Goal: Information Seeking & Learning: Learn about a topic

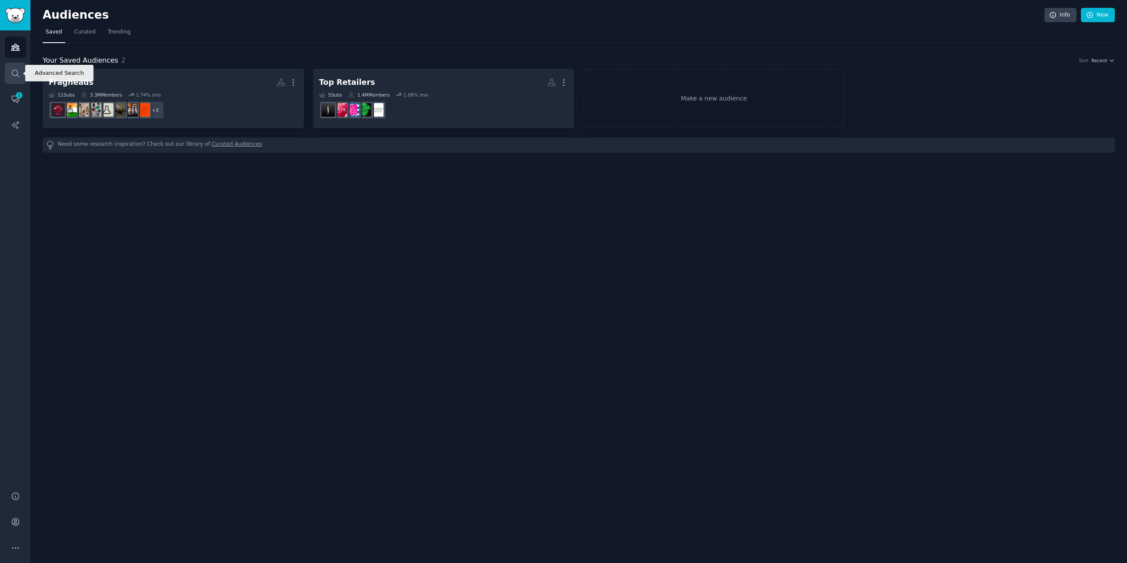
click at [17, 73] on icon "Sidebar" at bounding box center [15, 73] width 9 height 9
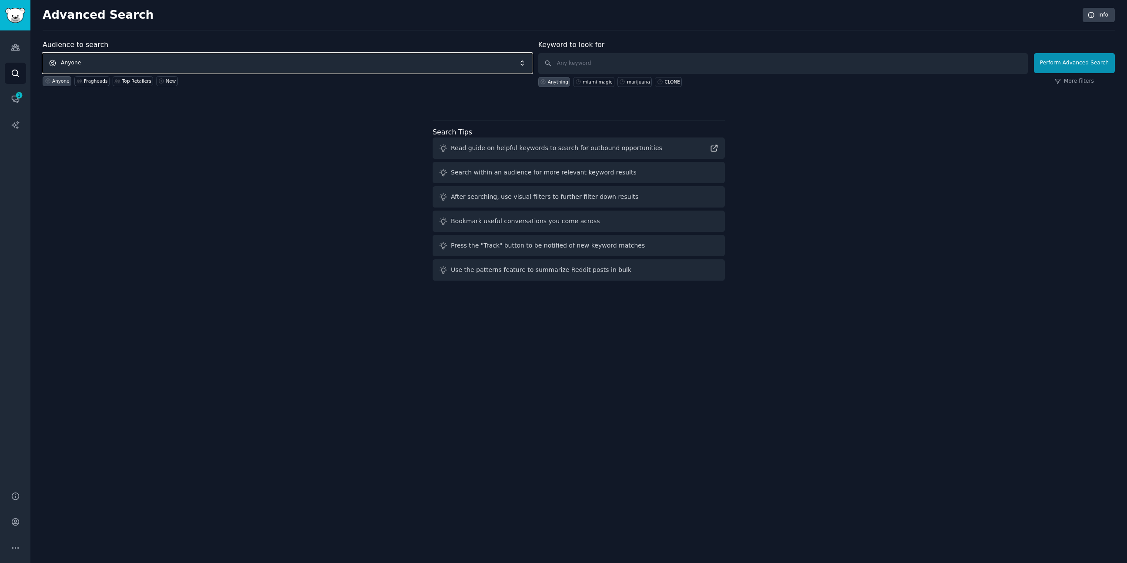
click at [128, 62] on span "Anyone" at bounding box center [288, 63] width 490 height 20
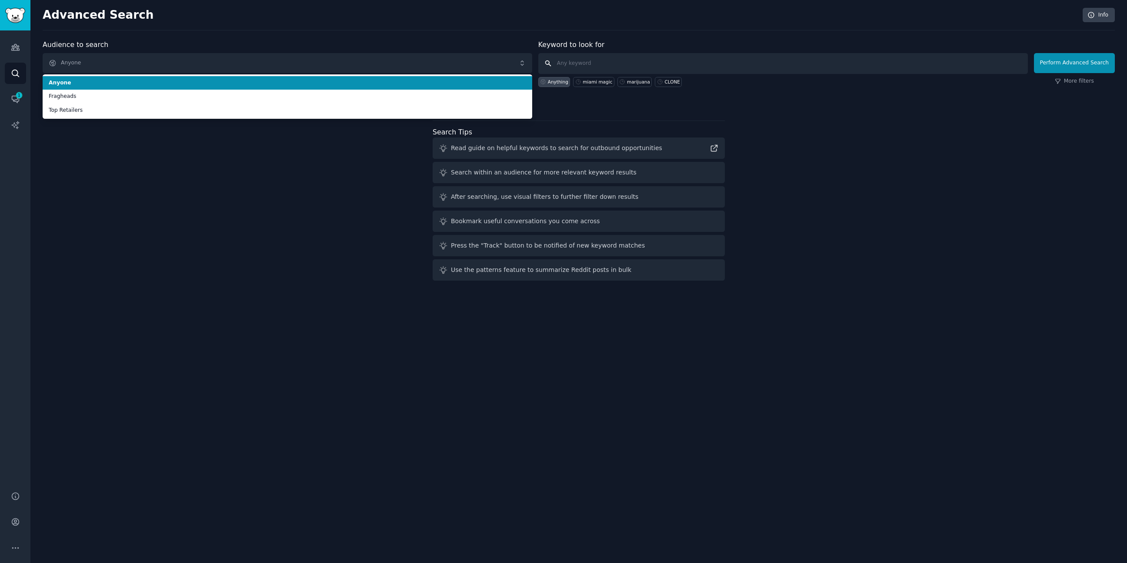
click at [575, 64] on input "text" at bounding box center [783, 63] width 490 height 21
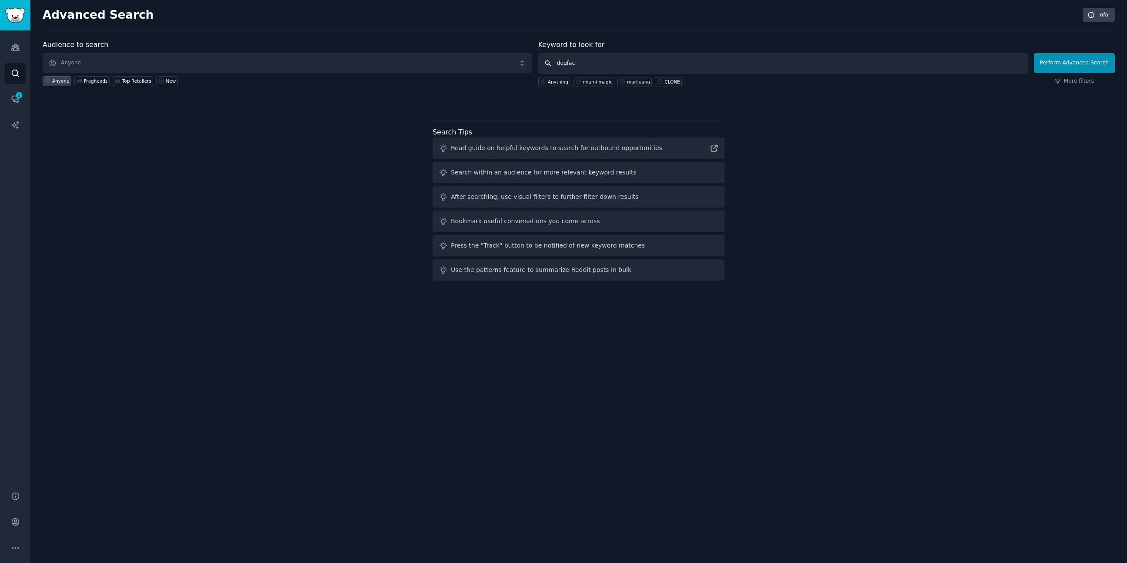
type input "dogface"
click button "Perform Advanced Search" at bounding box center [1074, 63] width 81 height 20
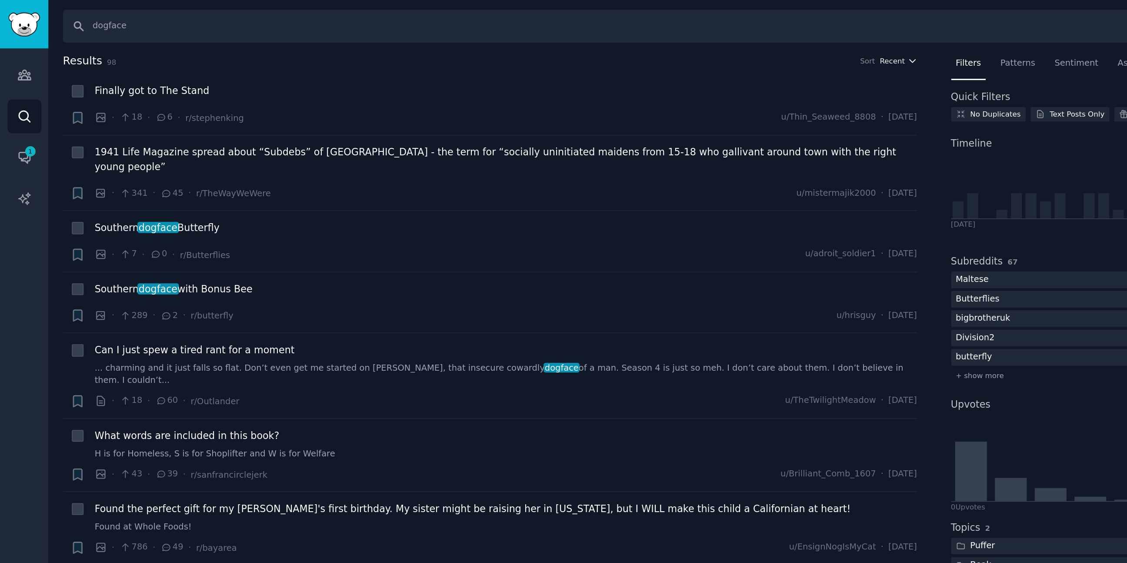
click at [562, 35] on span "Recent" at bounding box center [562, 38] width 16 height 6
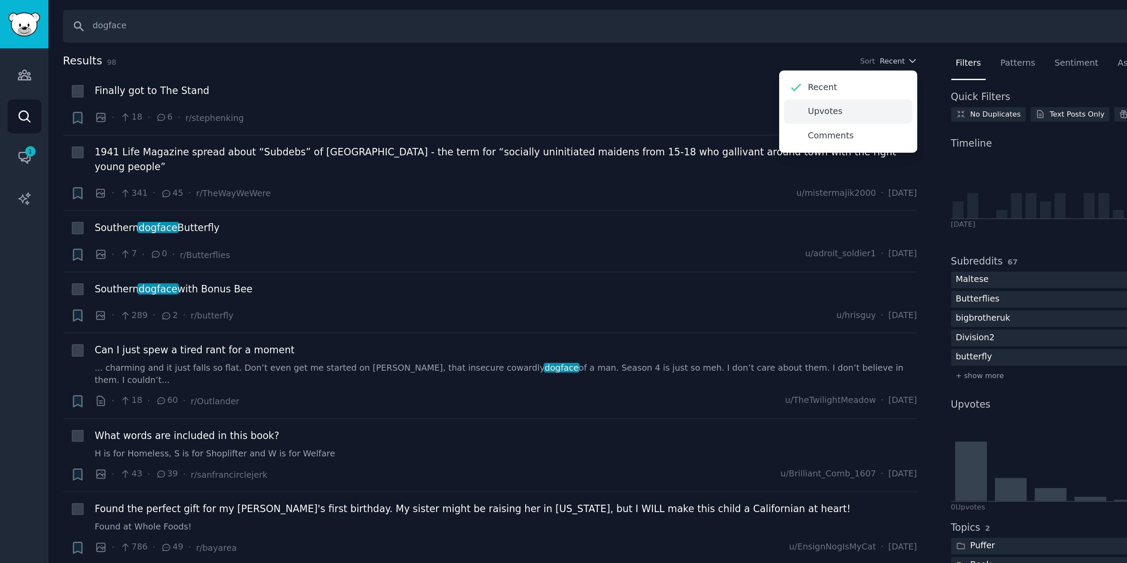
click at [542, 72] on div "Upvotes" at bounding box center [534, 70] width 81 height 15
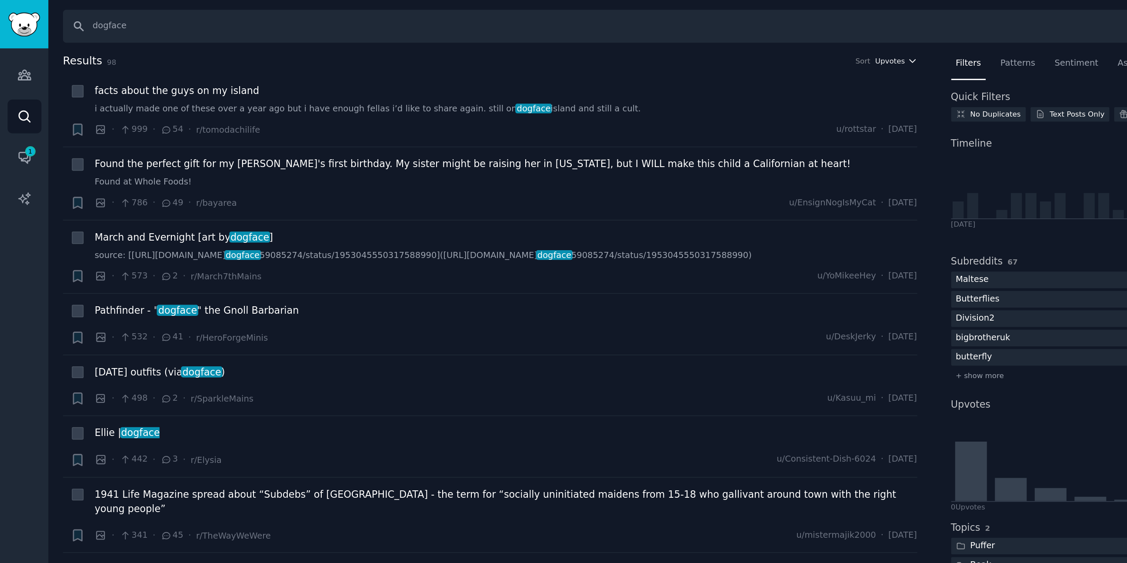
click at [562, 38] on span "Upvotes" at bounding box center [560, 38] width 19 height 6
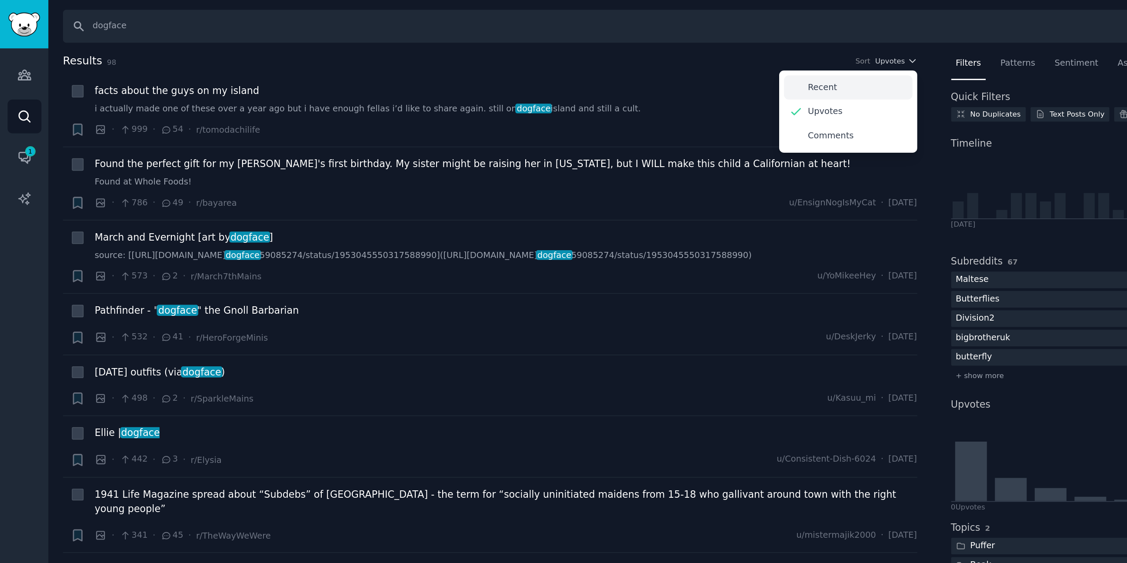
click at [520, 51] on p "Recent" at bounding box center [518, 55] width 18 height 8
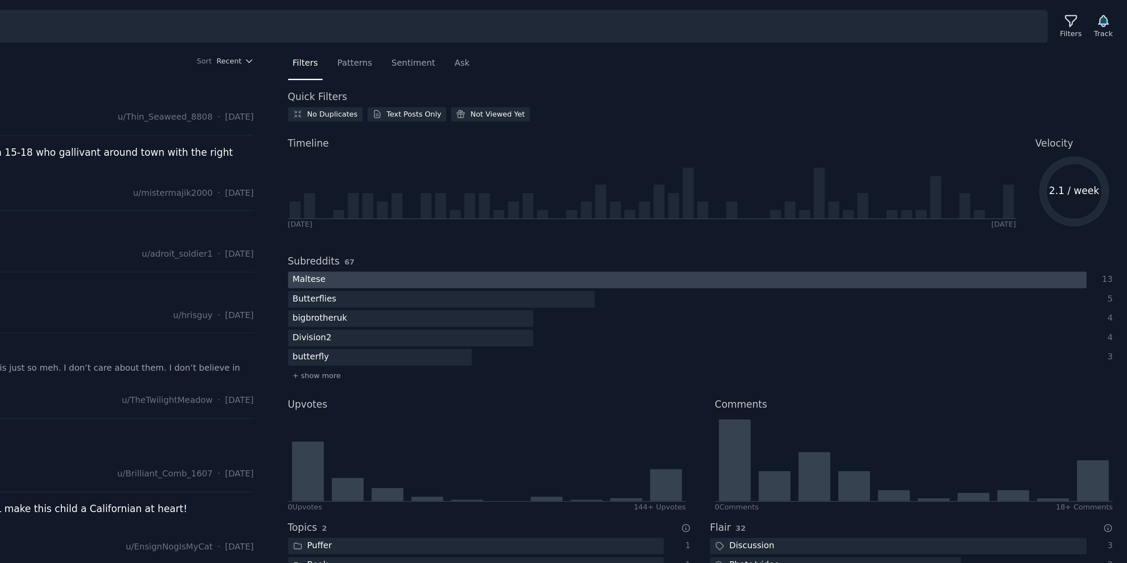
click at [613, 177] on div "Maltese" at bounding box center [612, 176] width 27 height 11
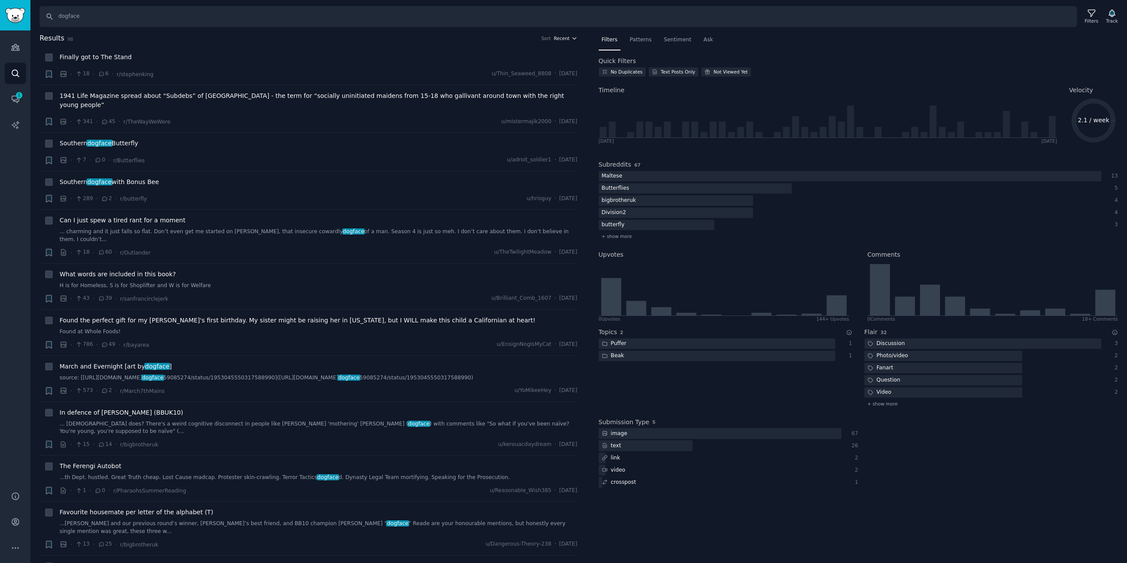
click at [560, 38] on span "Recent" at bounding box center [562, 38] width 16 height 6
click at [512, 57] on p "Recent" at bounding box center [518, 55] width 18 height 8
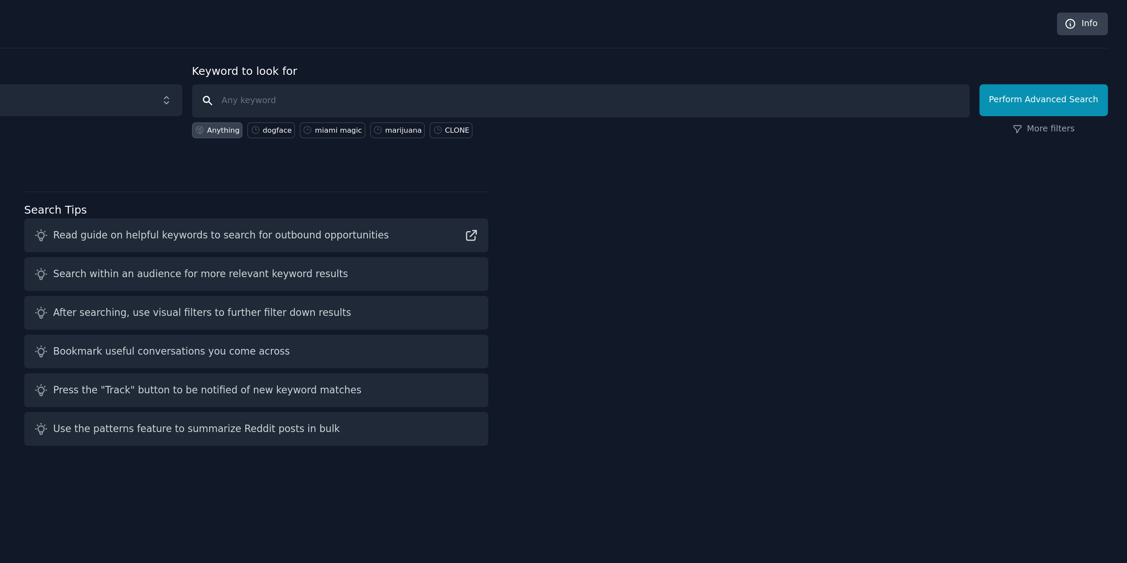
click at [632, 68] on input "text" at bounding box center [783, 63] width 490 height 21
type input "dogface for men"
click button "Perform Advanced Search" at bounding box center [1074, 63] width 81 height 20
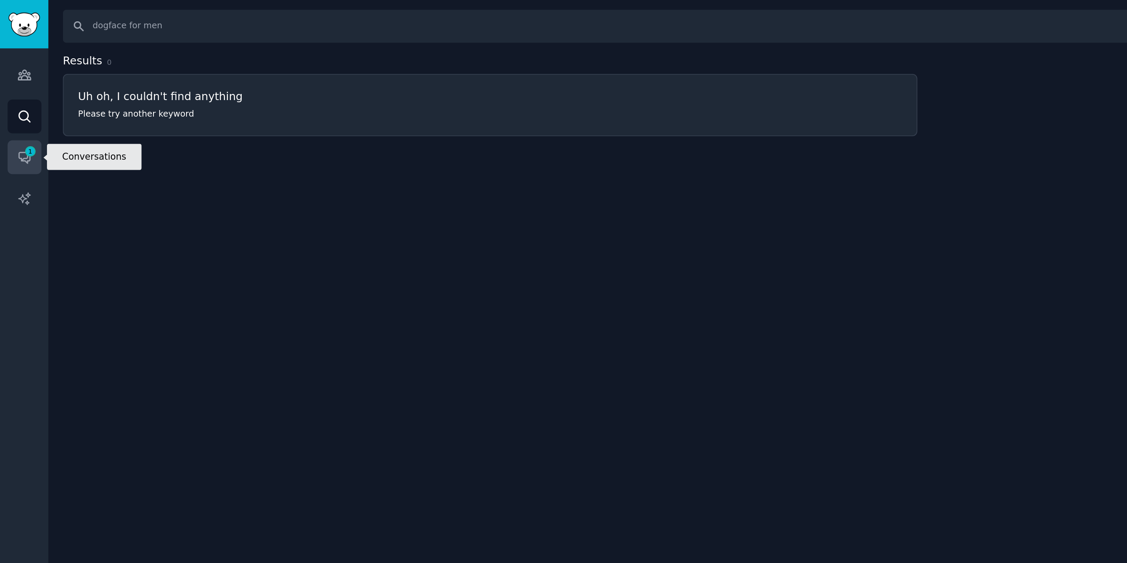
click at [17, 99] on icon "Sidebar" at bounding box center [19, 95] width 8 height 8
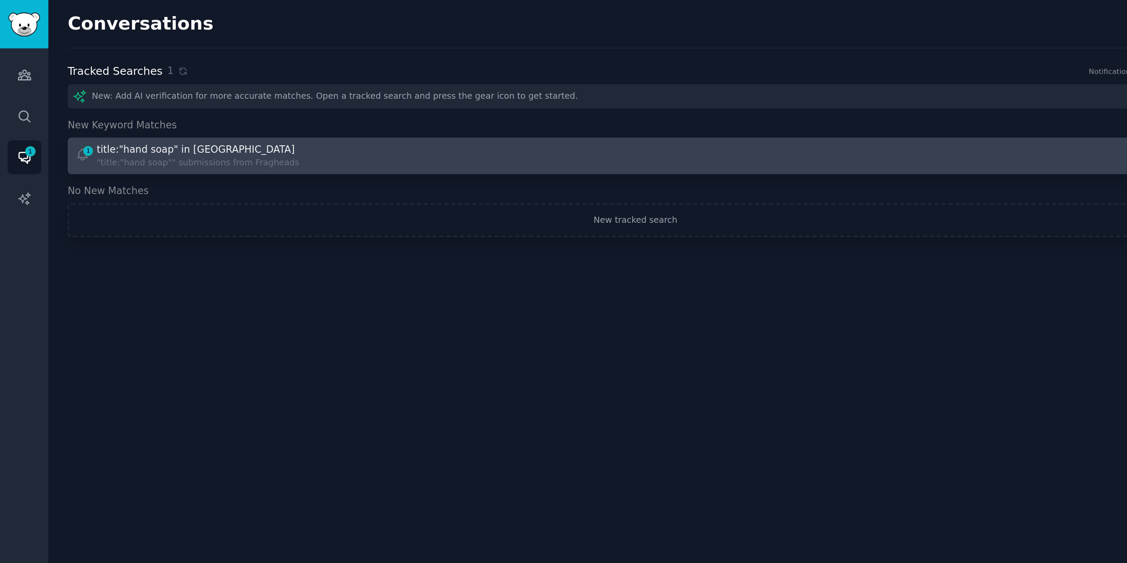
click at [117, 92] on div "title:"hand soap" in [GEOGRAPHIC_DATA]" at bounding box center [123, 94] width 125 height 9
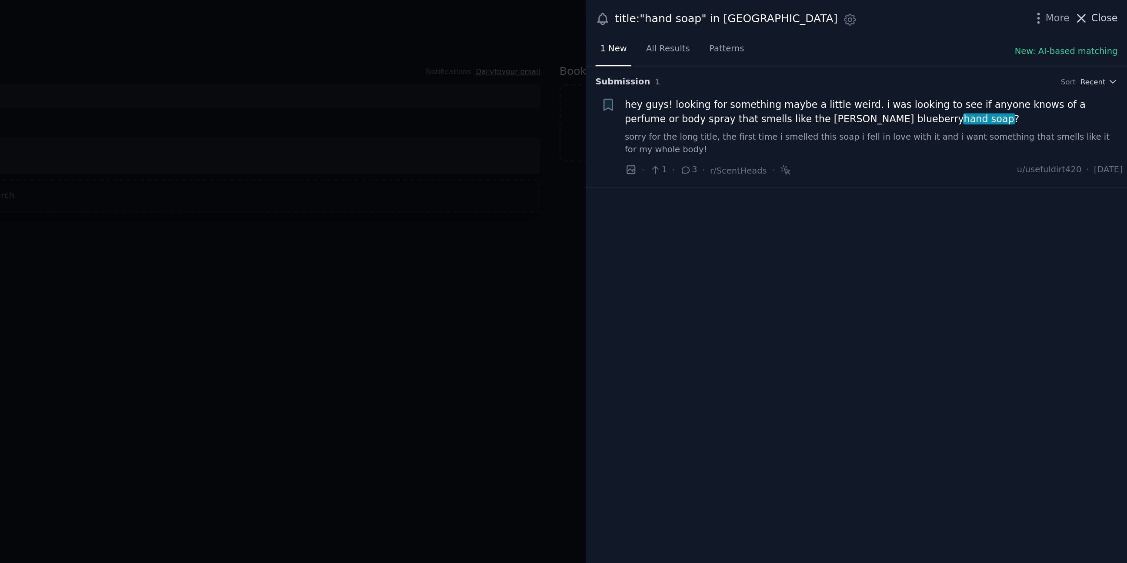
click at [1104, 13] on button "Close" at bounding box center [1107, 11] width 27 height 9
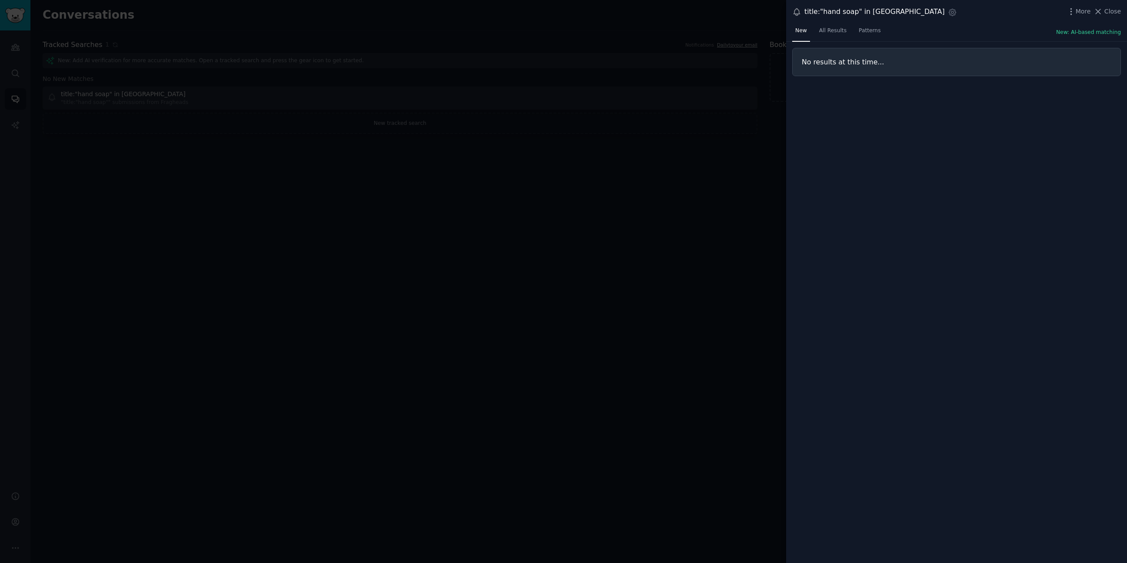
click at [37, 182] on div at bounding box center [563, 281] width 1127 height 563
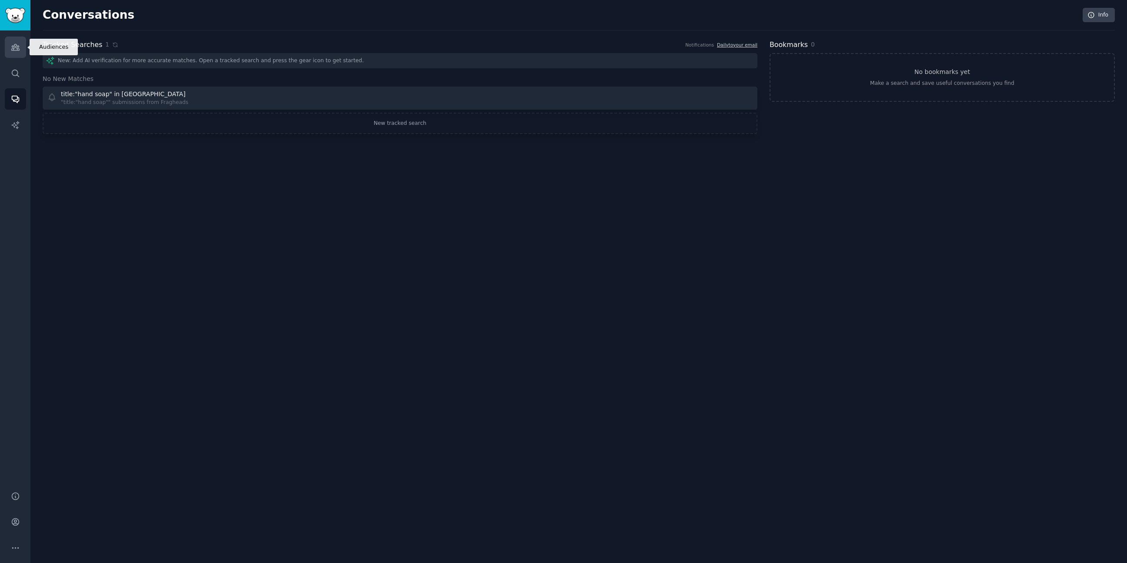
click at [14, 46] on icon "Sidebar" at bounding box center [15, 47] width 8 height 6
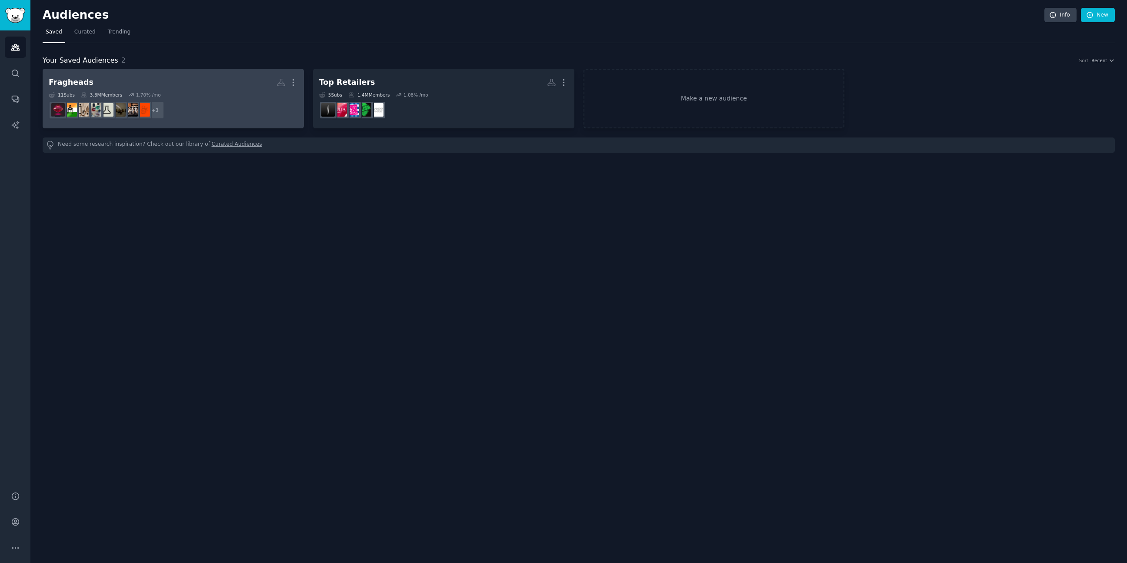
click at [211, 80] on h2 "Fragheads More" at bounding box center [173, 82] width 249 height 15
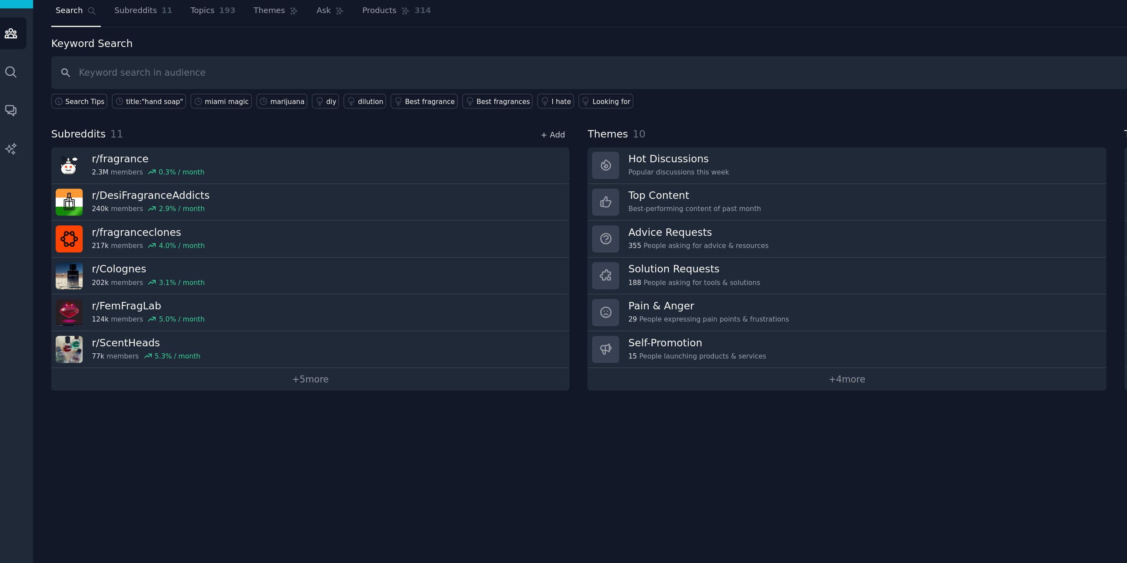
click at [385, 114] on link "+ Add" at bounding box center [380, 116] width 17 height 6
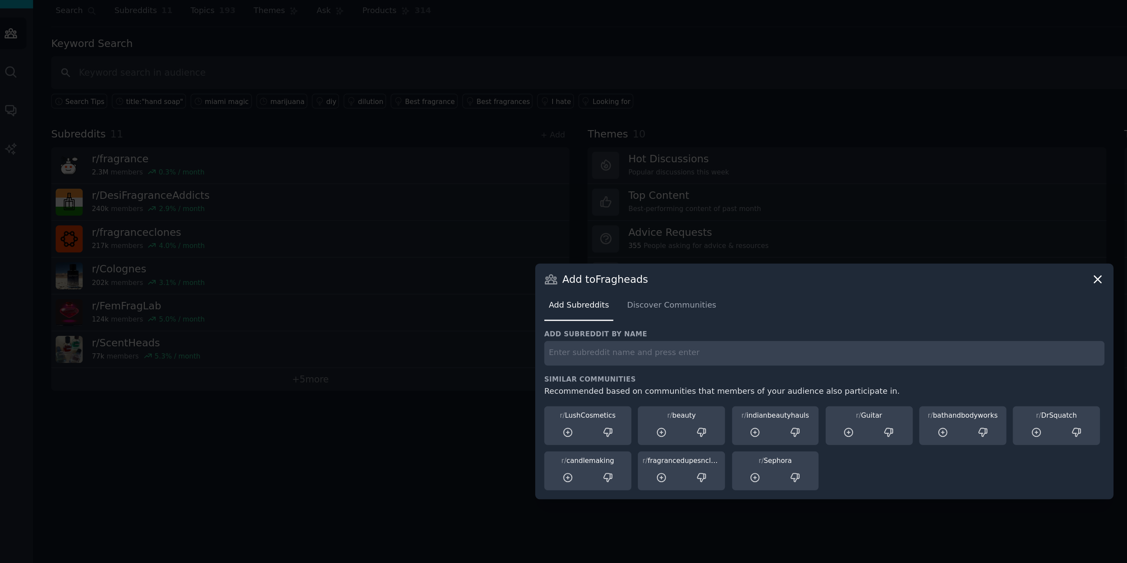
click at [400, 271] on input "text" at bounding box center [564, 262] width 378 height 17
type input "r/fragrancefreaks"
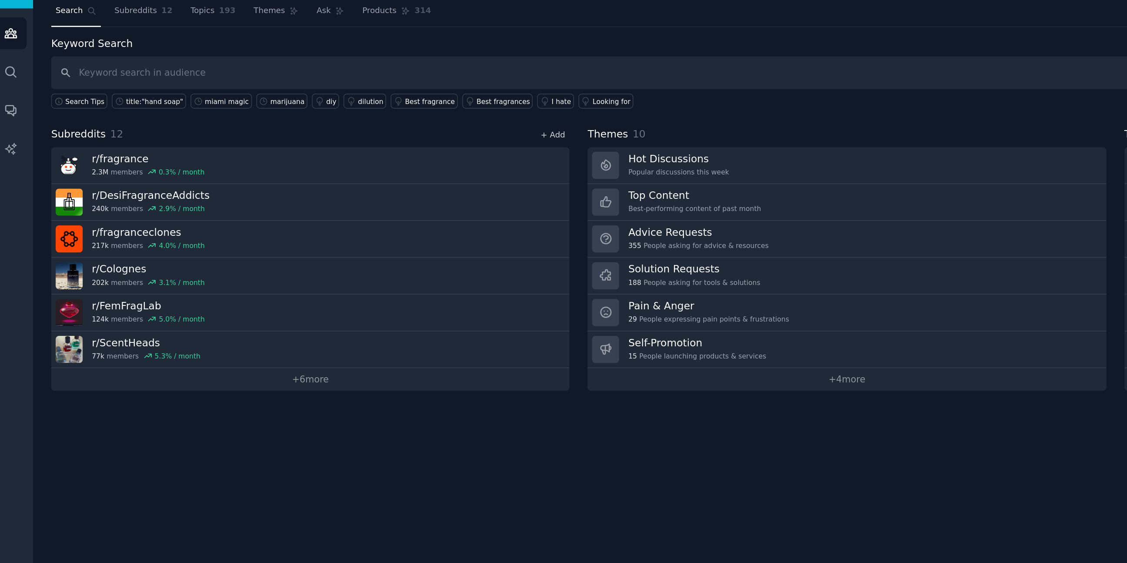
click at [385, 113] on link "+ Add" at bounding box center [380, 116] width 17 height 6
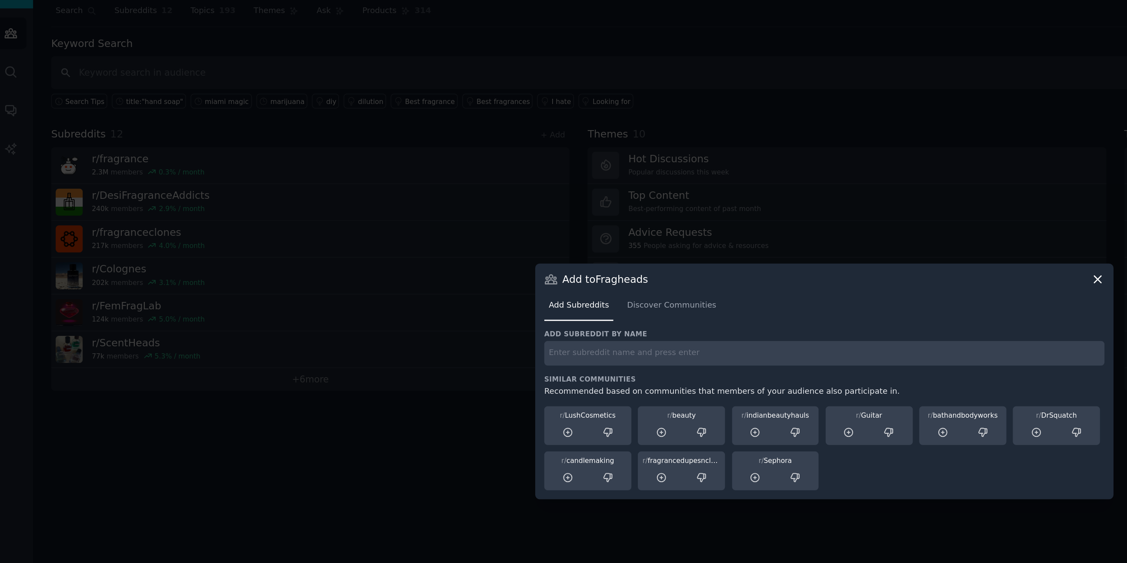
click at [425, 261] on input "text" at bounding box center [564, 262] width 378 height 17
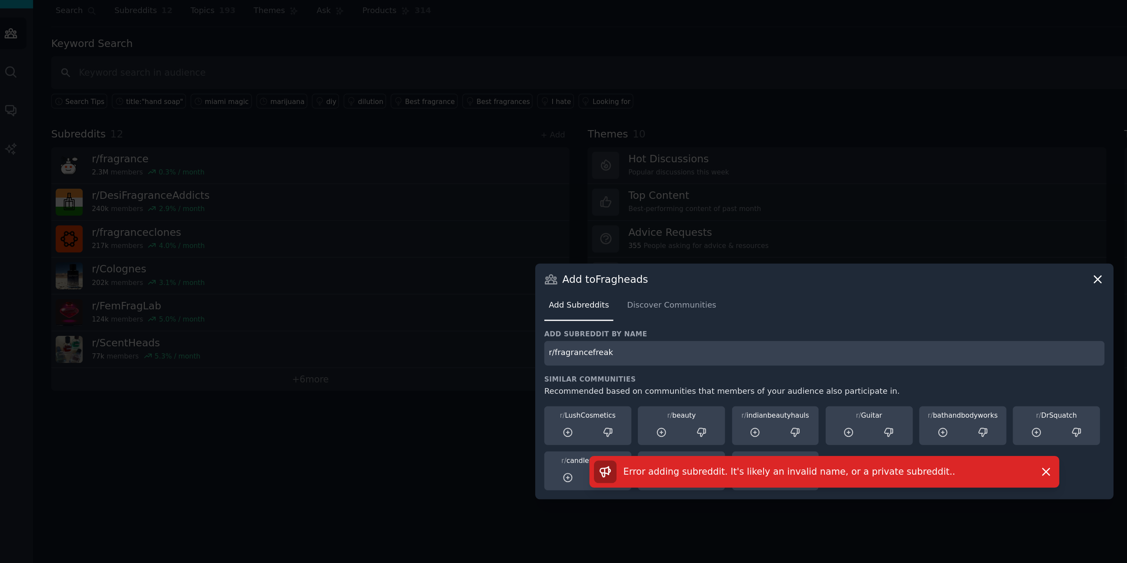
click at [447, 263] on input "r/fragrancefreak" at bounding box center [564, 262] width 378 height 17
type input "r/fragrancefreaks"
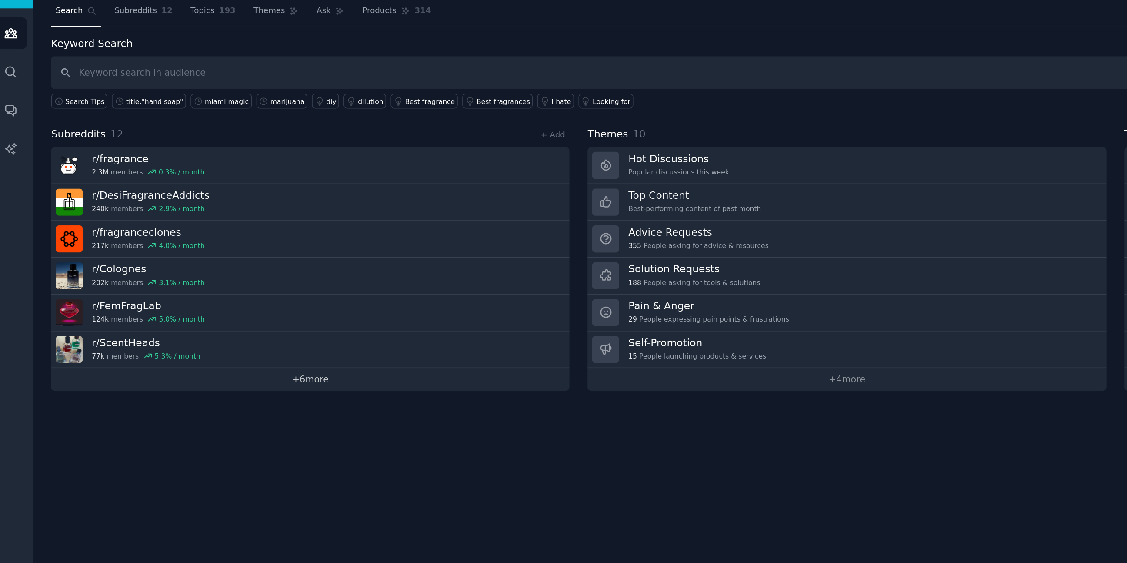
click at [218, 279] on link "+ 6 more" at bounding box center [217, 280] width 349 height 15
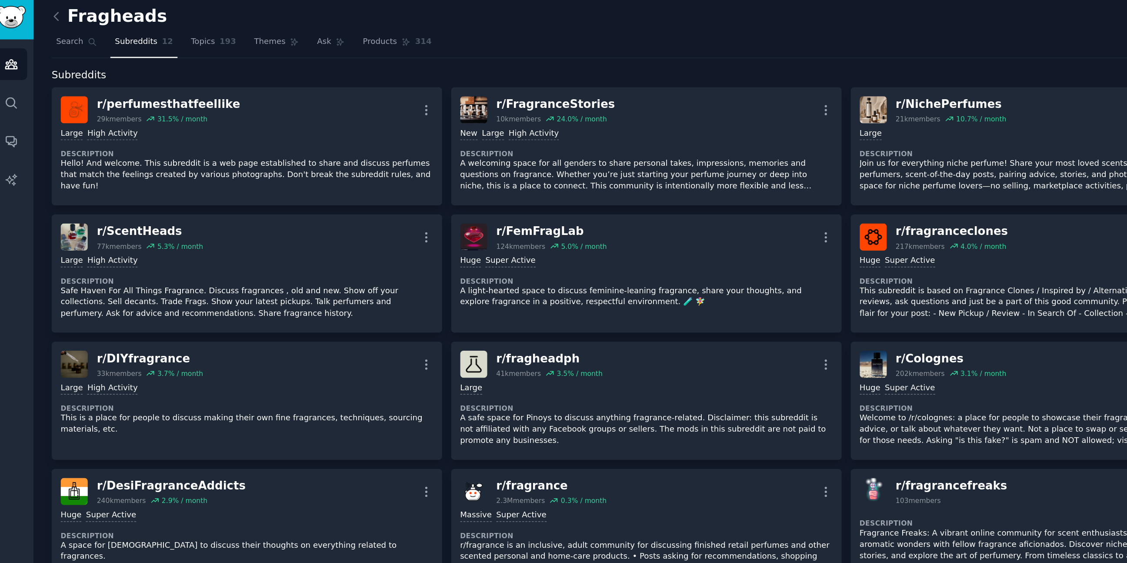
click at [100, 32] on span "Subreddits" at bounding box center [99, 32] width 29 height 8
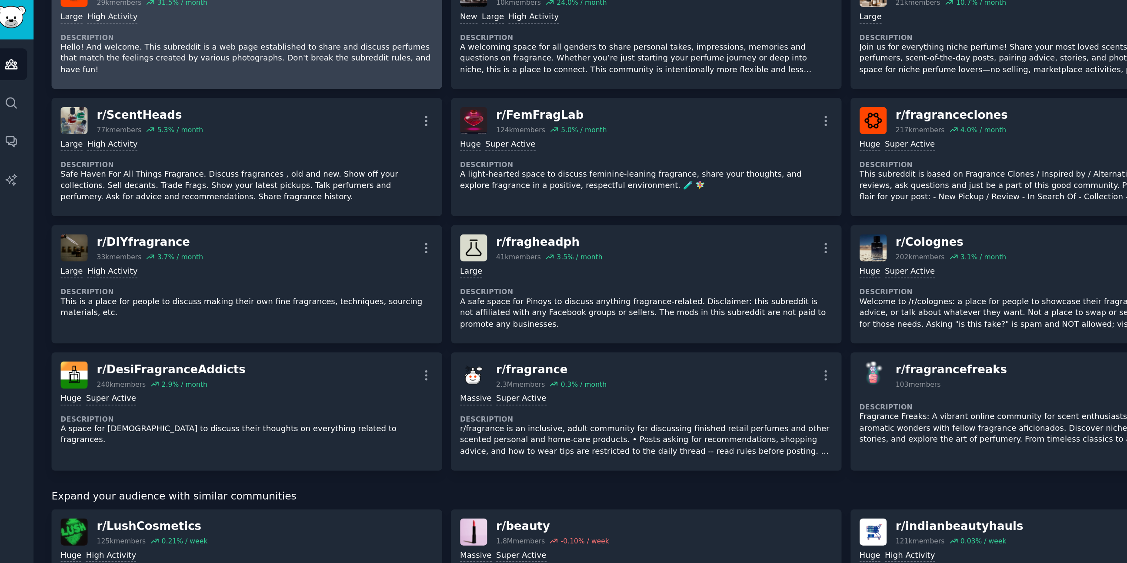
scroll to position [81, 0]
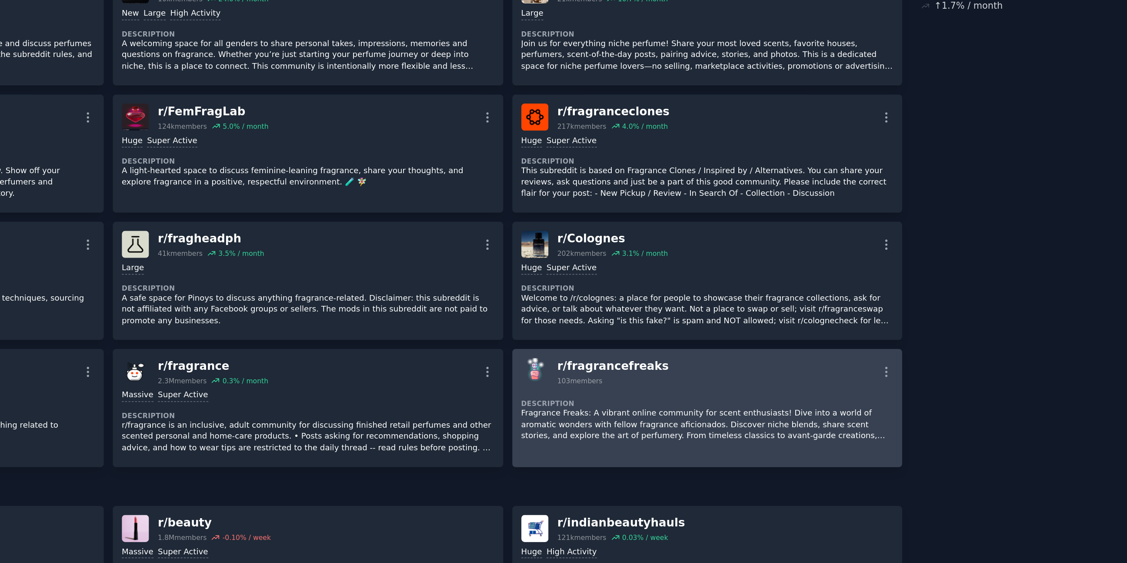
click at [655, 264] on div "Description Fragrance Freaks: A vibrant online community for scent enthusiasts!…" at bounding box center [712, 283] width 251 height 41
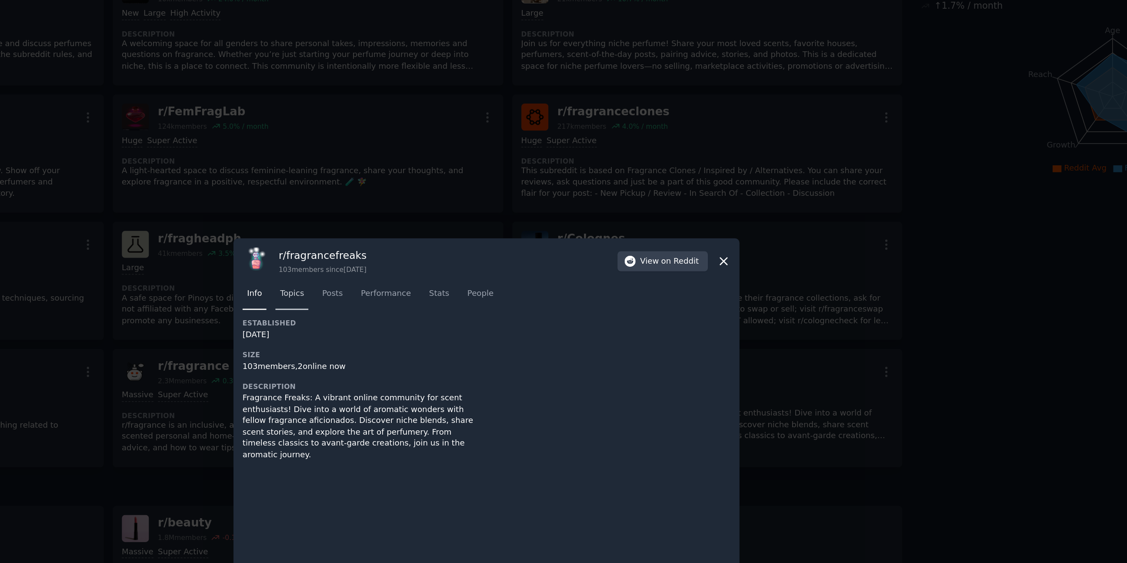
click at [432, 201] on span "Topics" at bounding box center [433, 202] width 16 height 8
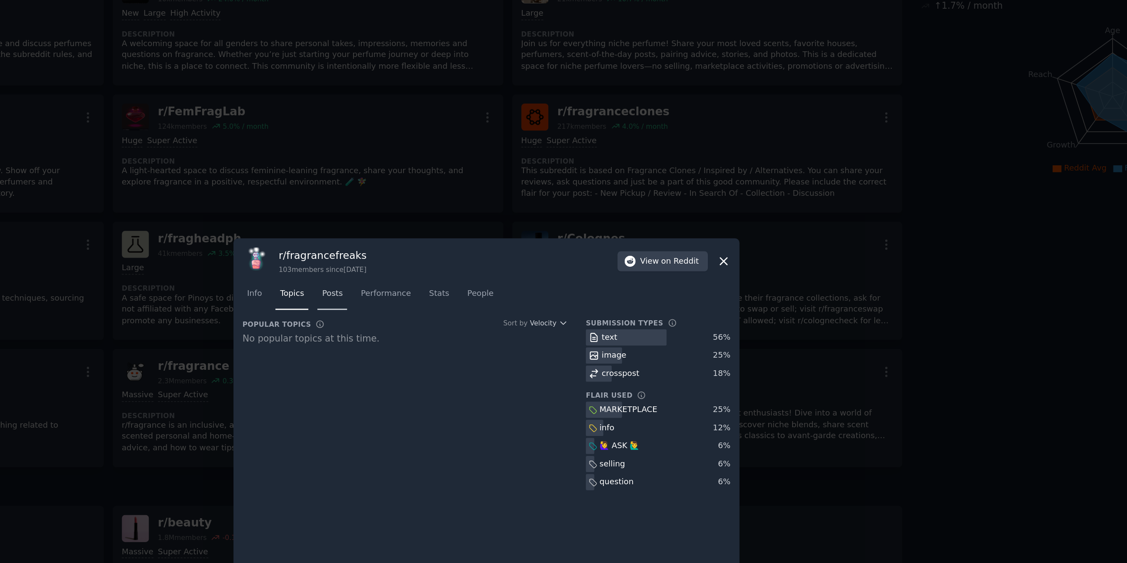
click at [463, 197] on link "Posts" at bounding box center [460, 204] width 20 height 18
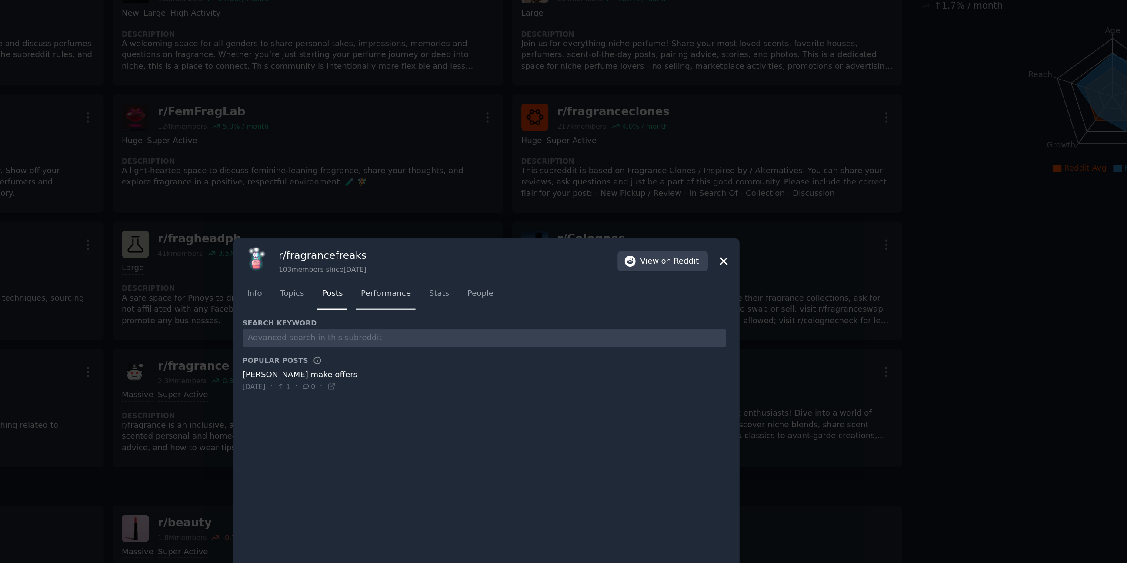
click at [503, 203] on span "Performance" at bounding box center [496, 202] width 34 height 8
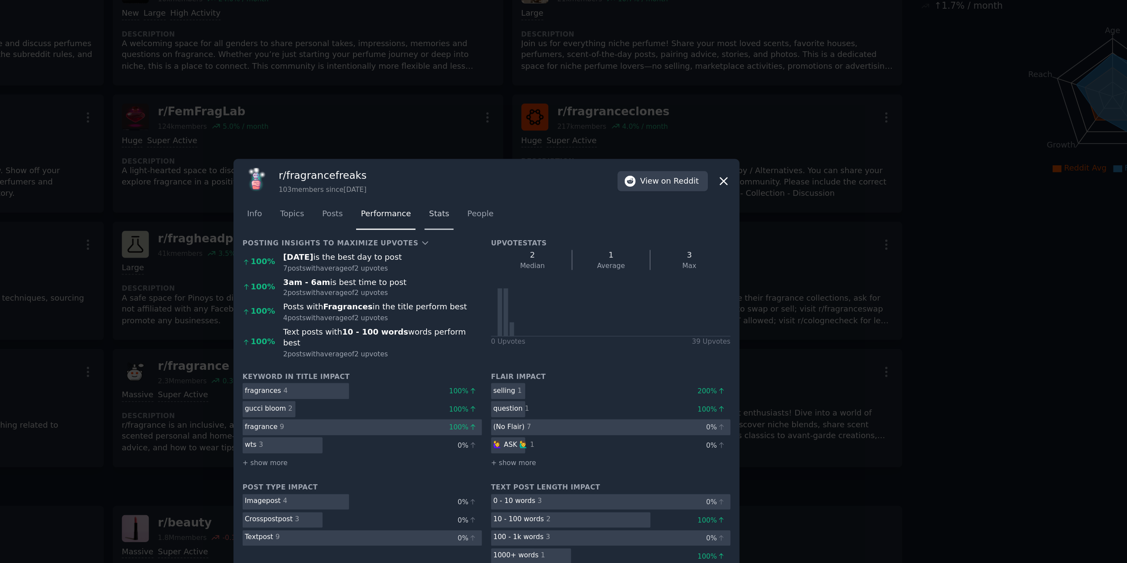
click at [526, 152] on span "Stats" at bounding box center [531, 148] width 13 height 8
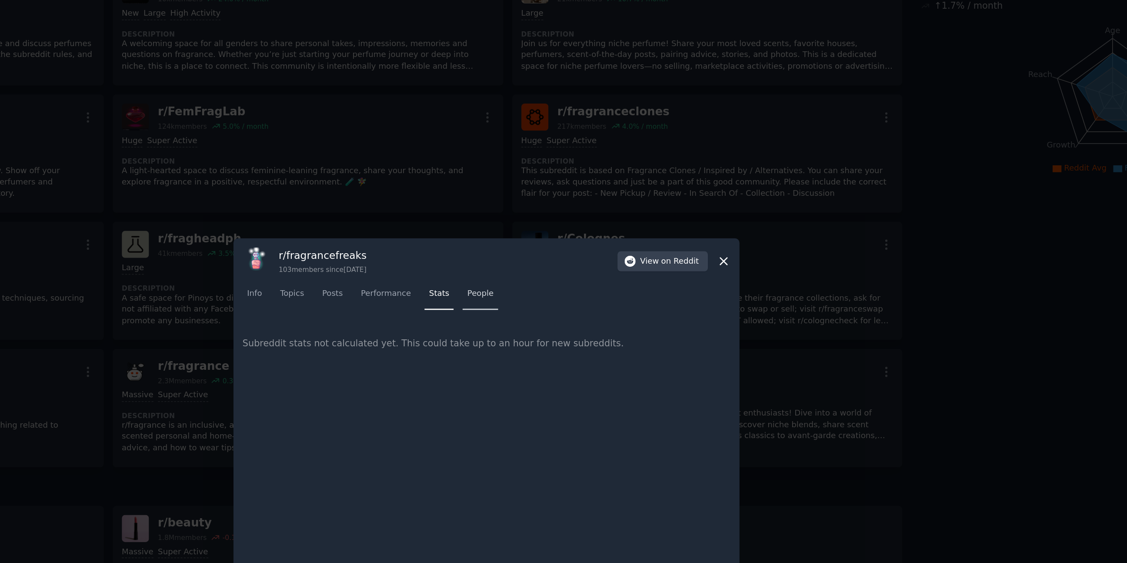
click at [557, 199] on span "People" at bounding box center [560, 202] width 18 height 8
click at [439, 200] on span "Topics" at bounding box center [433, 202] width 16 height 8
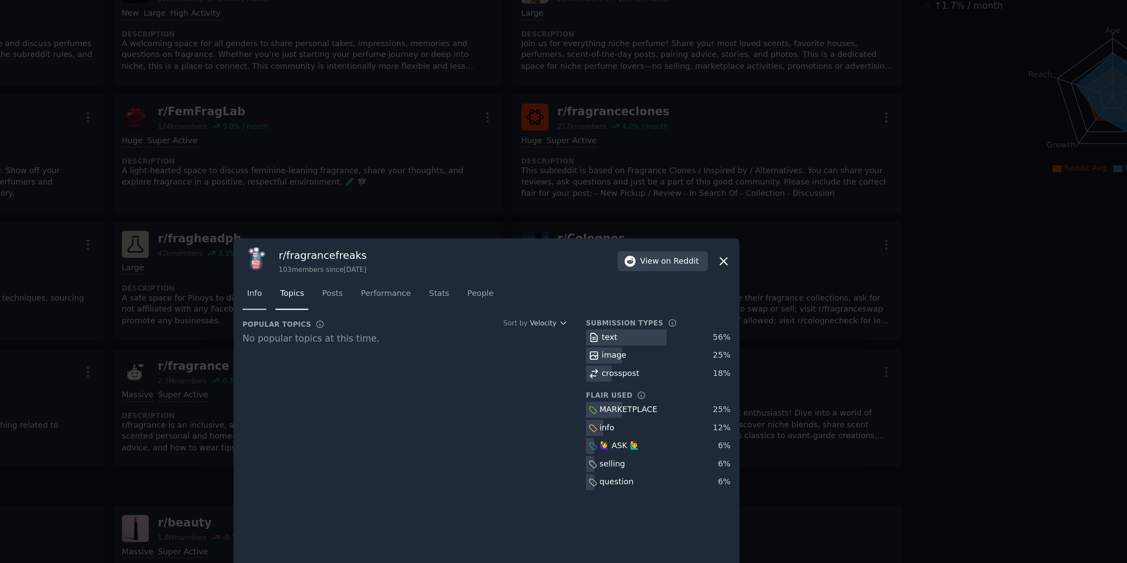
click at [407, 199] on span "Info" at bounding box center [407, 202] width 10 height 8
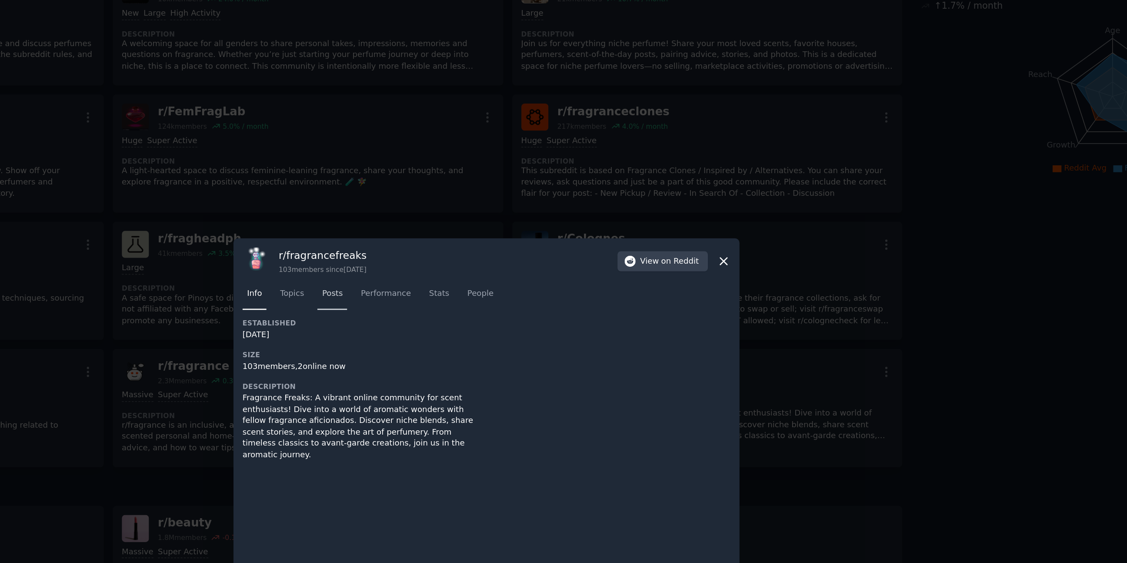
click at [467, 200] on span "Posts" at bounding box center [460, 202] width 14 height 8
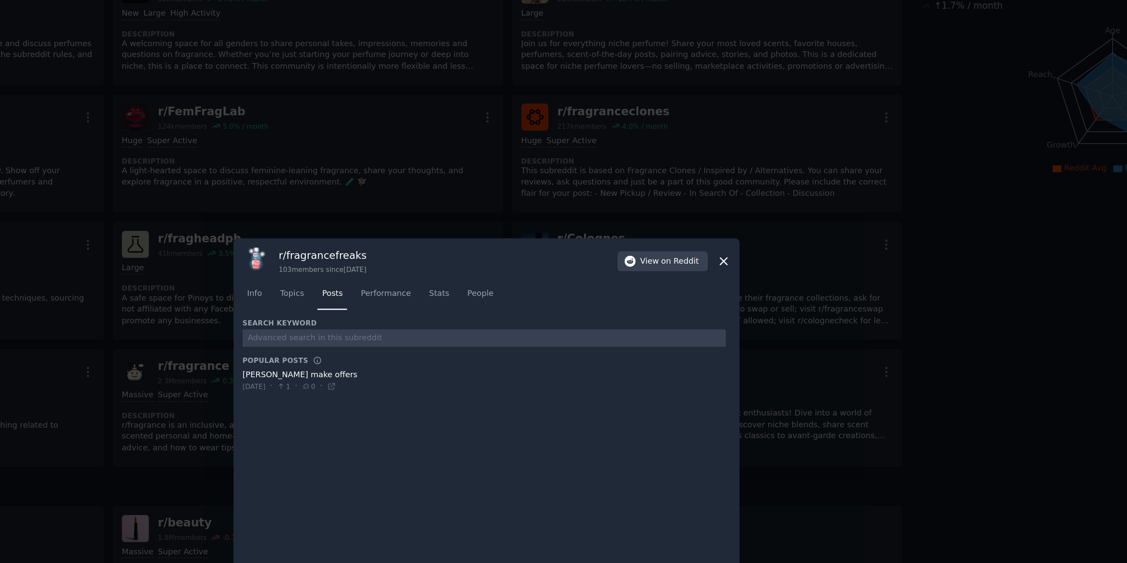
click at [726, 179] on icon at bounding box center [723, 179] width 9 height 9
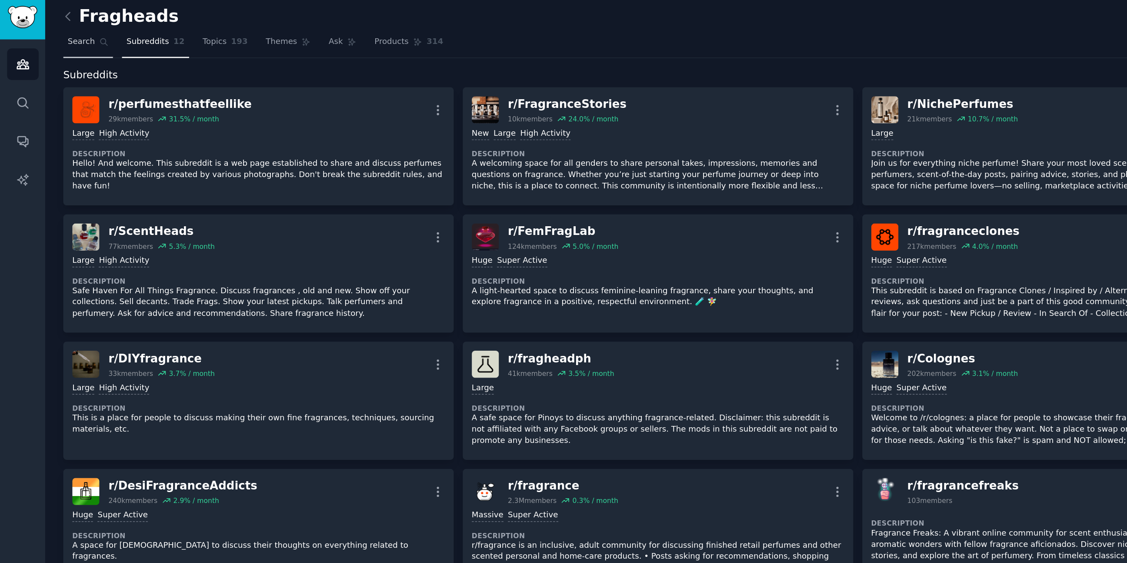
click at [59, 29] on span "Search" at bounding box center [55, 32] width 18 height 8
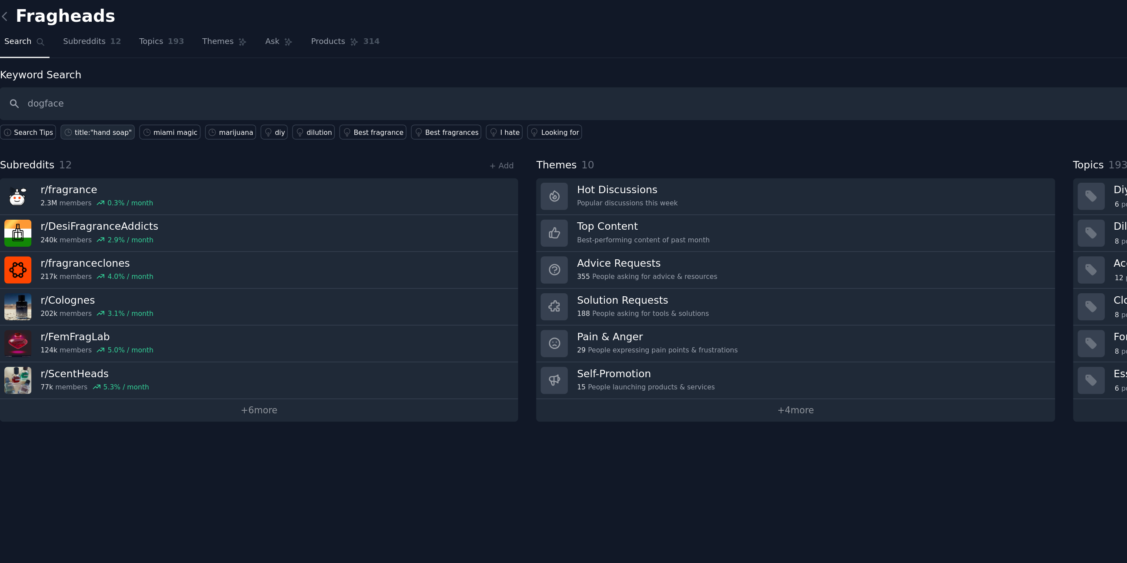
type input "dogface"
